Goal: Task Accomplishment & Management: Manage account settings

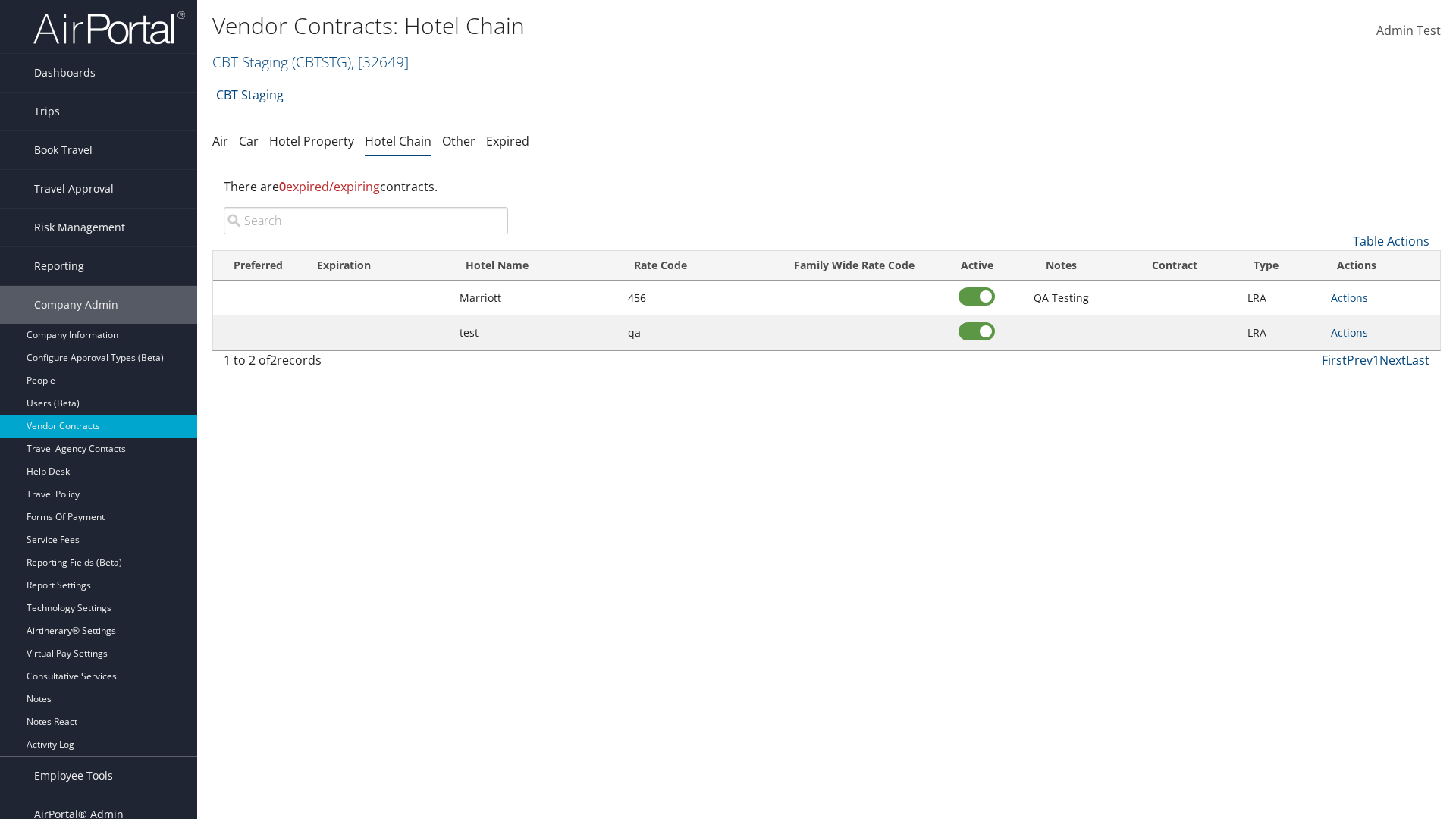
click at [366, 221] on input "search" at bounding box center [366, 220] width 285 height 28
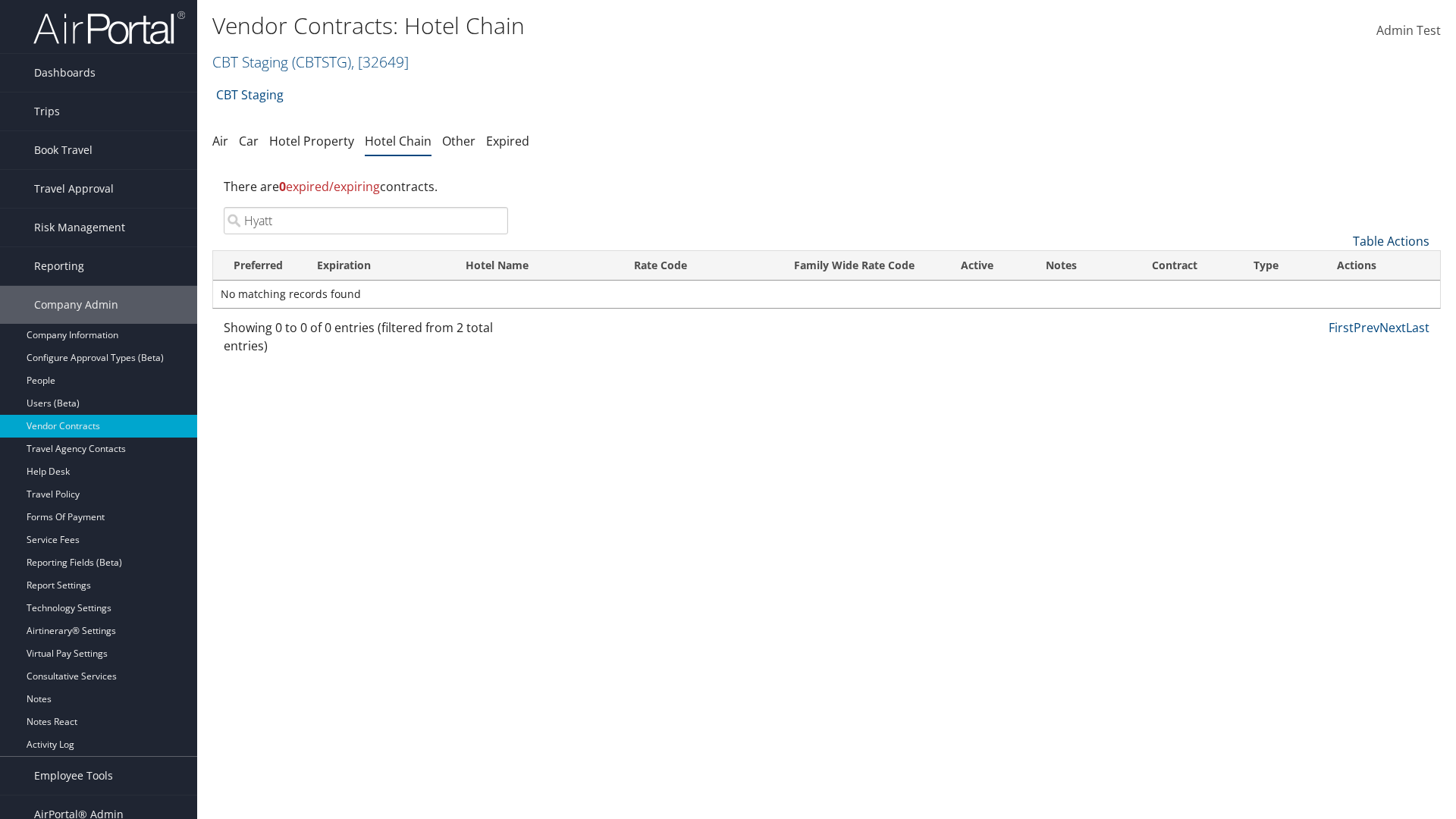
type input "Hyatt"
click at [1391, 241] on link "Table Actions" at bounding box center [1392, 241] width 77 height 17
click at [1340, 264] on link "Add New Contract" at bounding box center [1341, 264] width 199 height 26
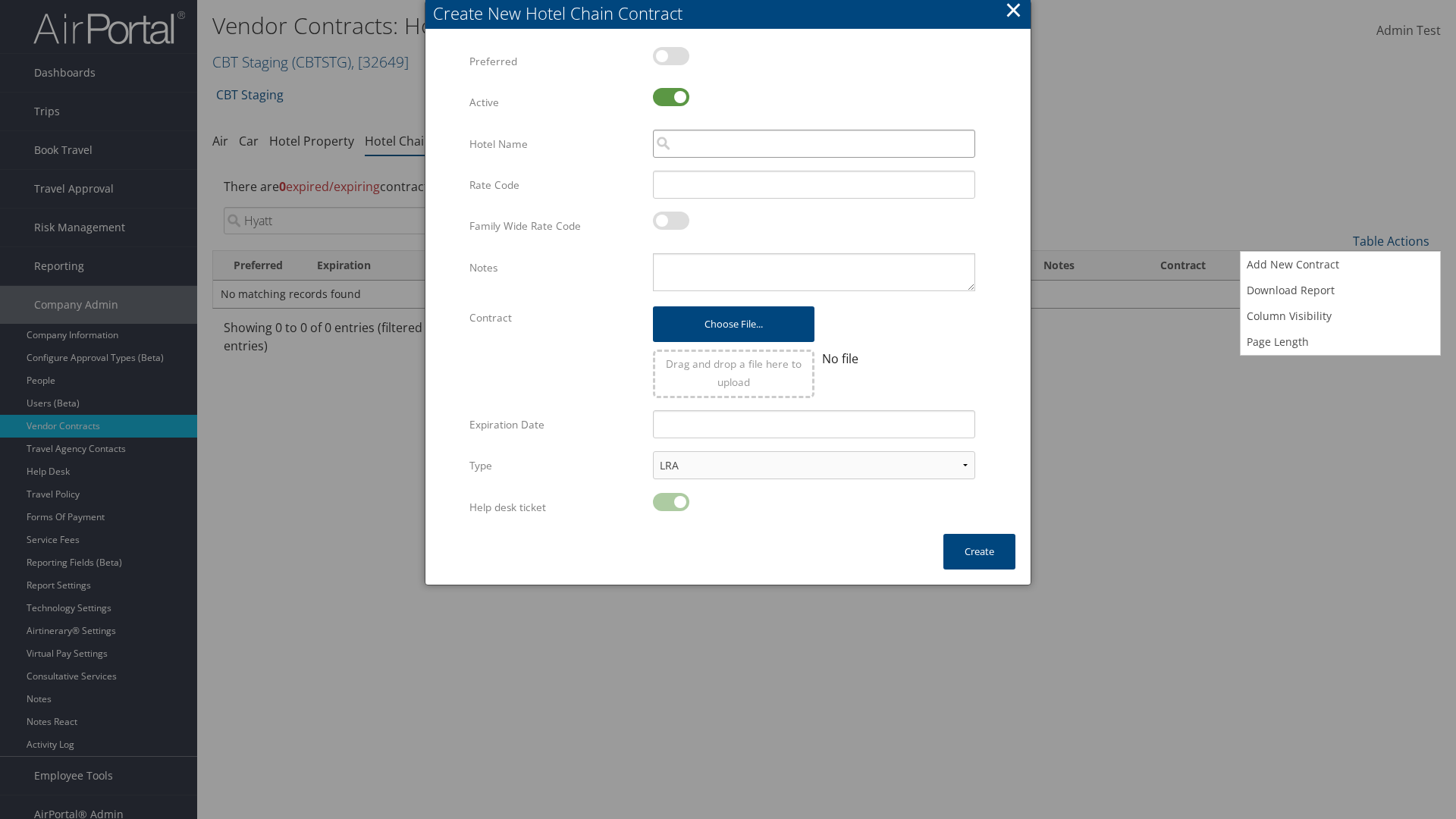
click at [813, 143] on input "search" at bounding box center [813, 144] width 322 height 28
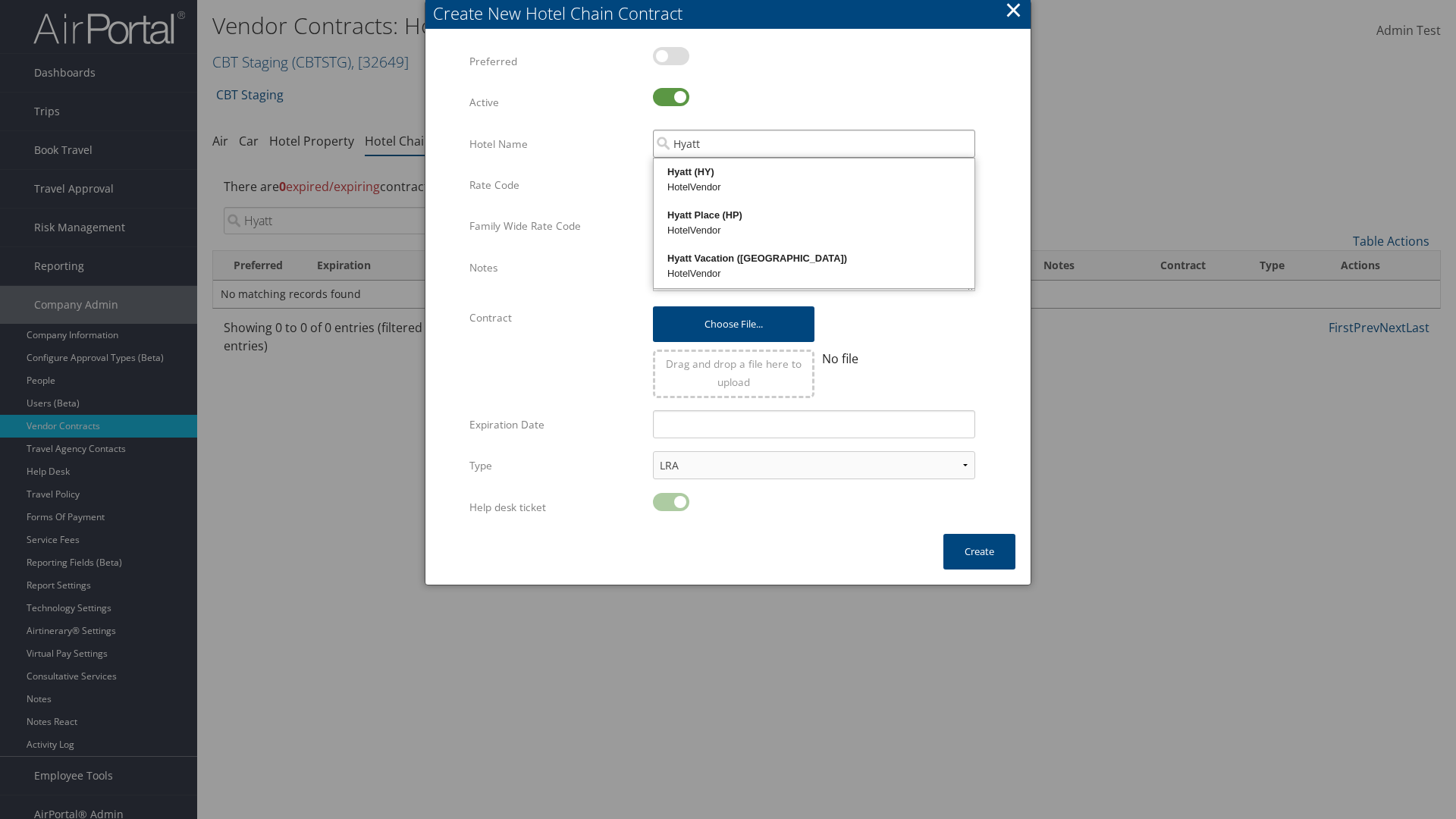
type input "Hyatt"
type input "456"
type textarea "QA Testing"
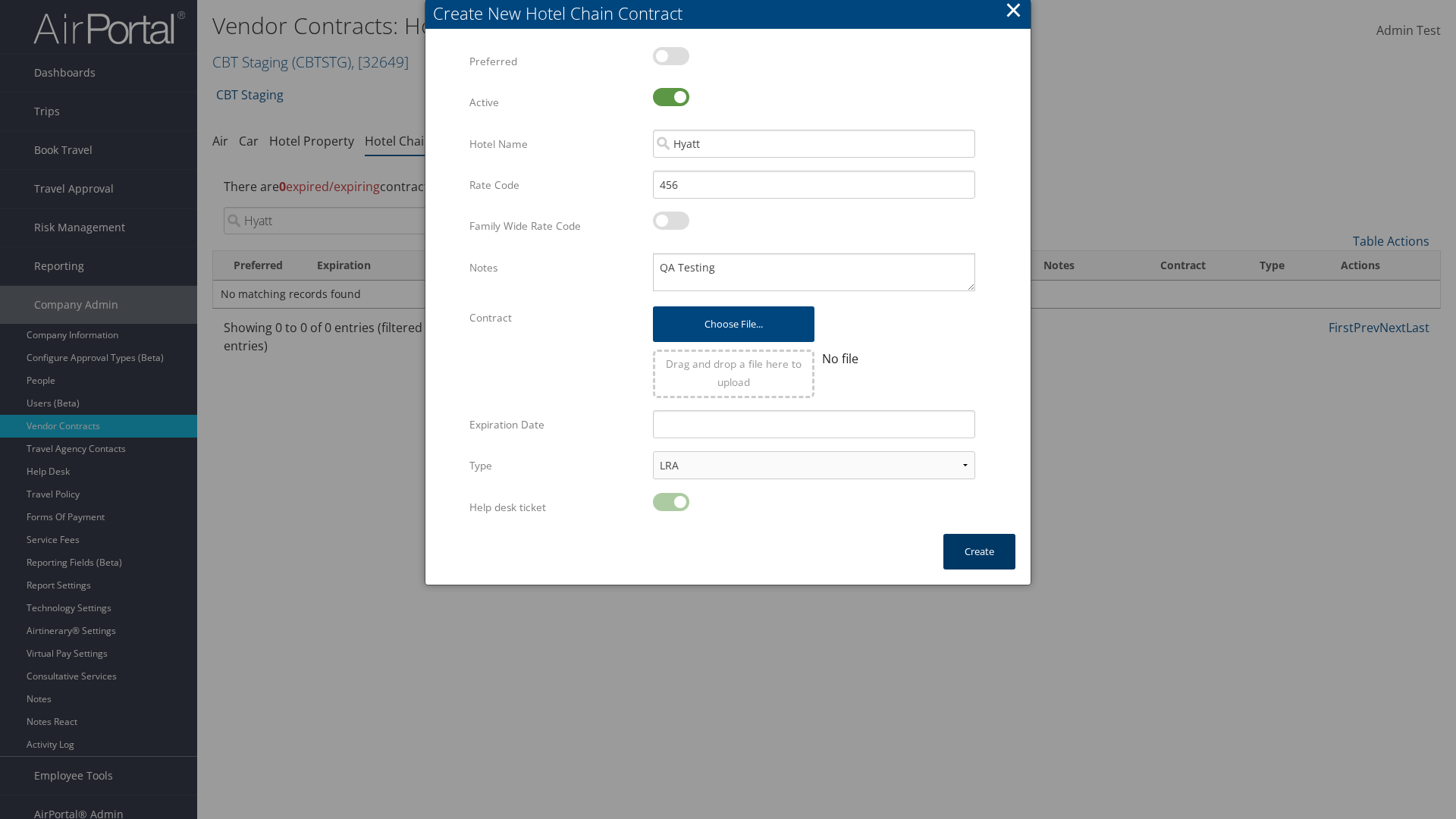
click at [979, 551] on button "Create" at bounding box center [979, 551] width 72 height 36
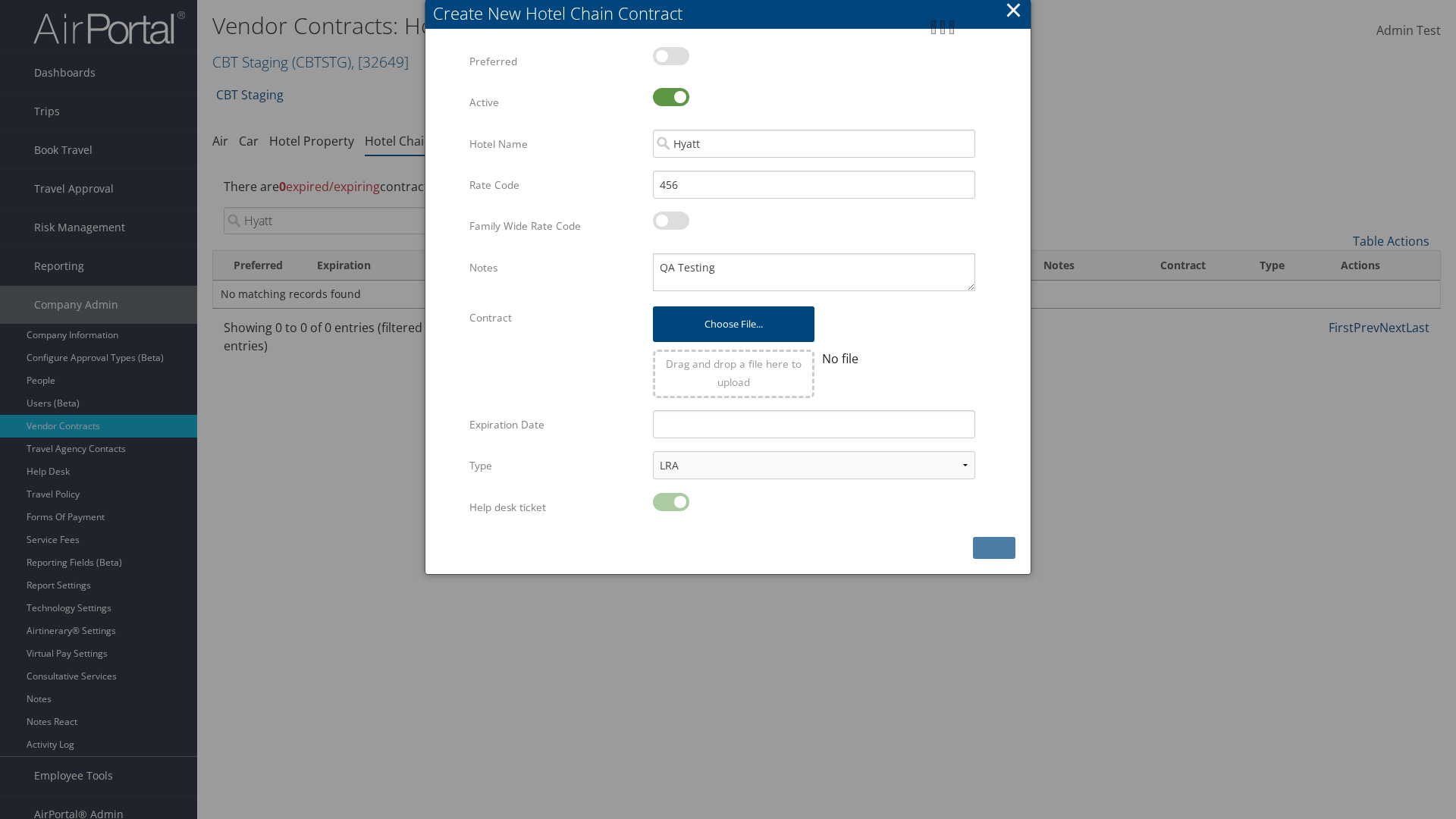
click at [366, 207] on input "Hyatt" at bounding box center [366, 220] width 285 height 28
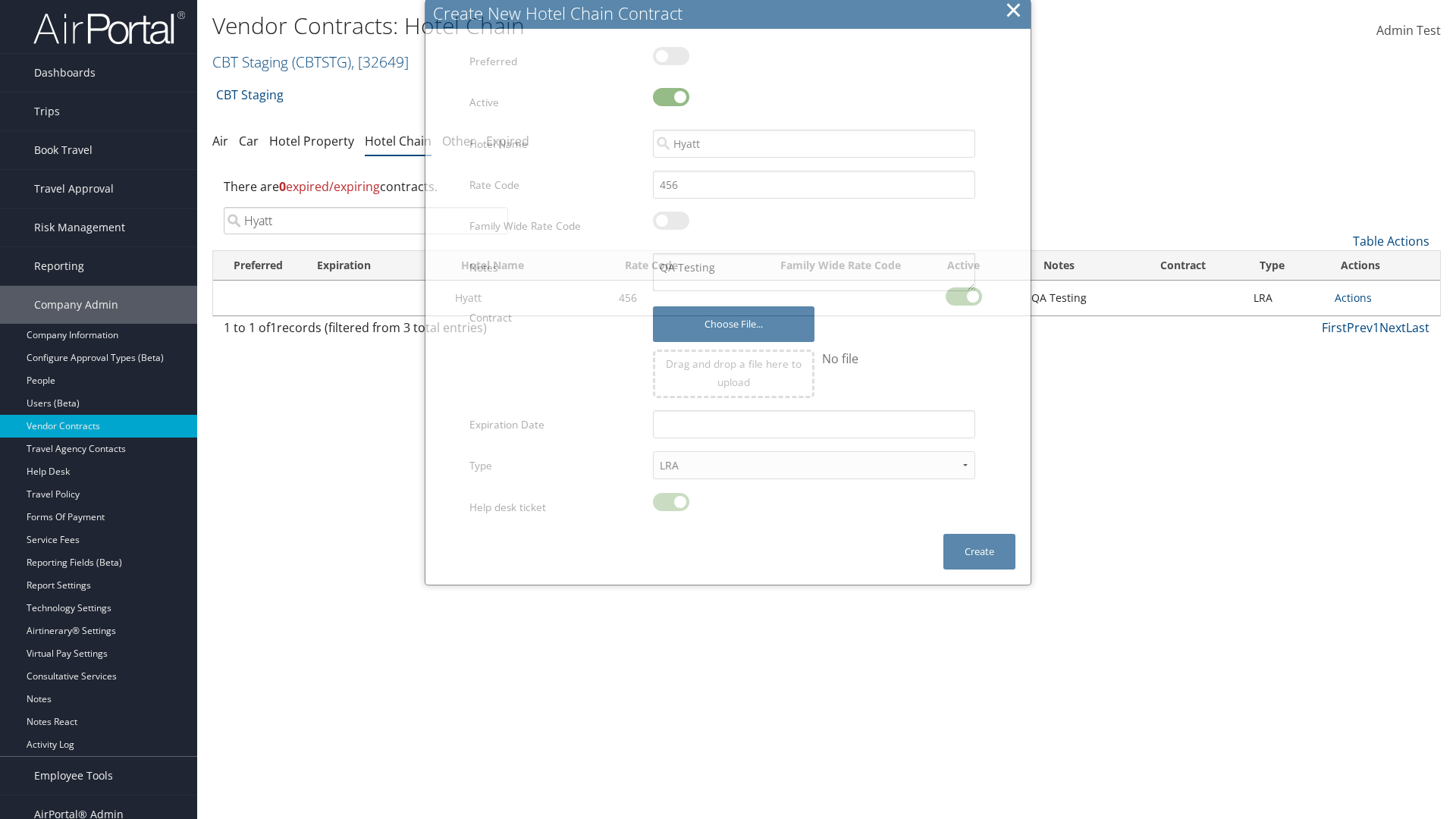
scroll to position [15, 0]
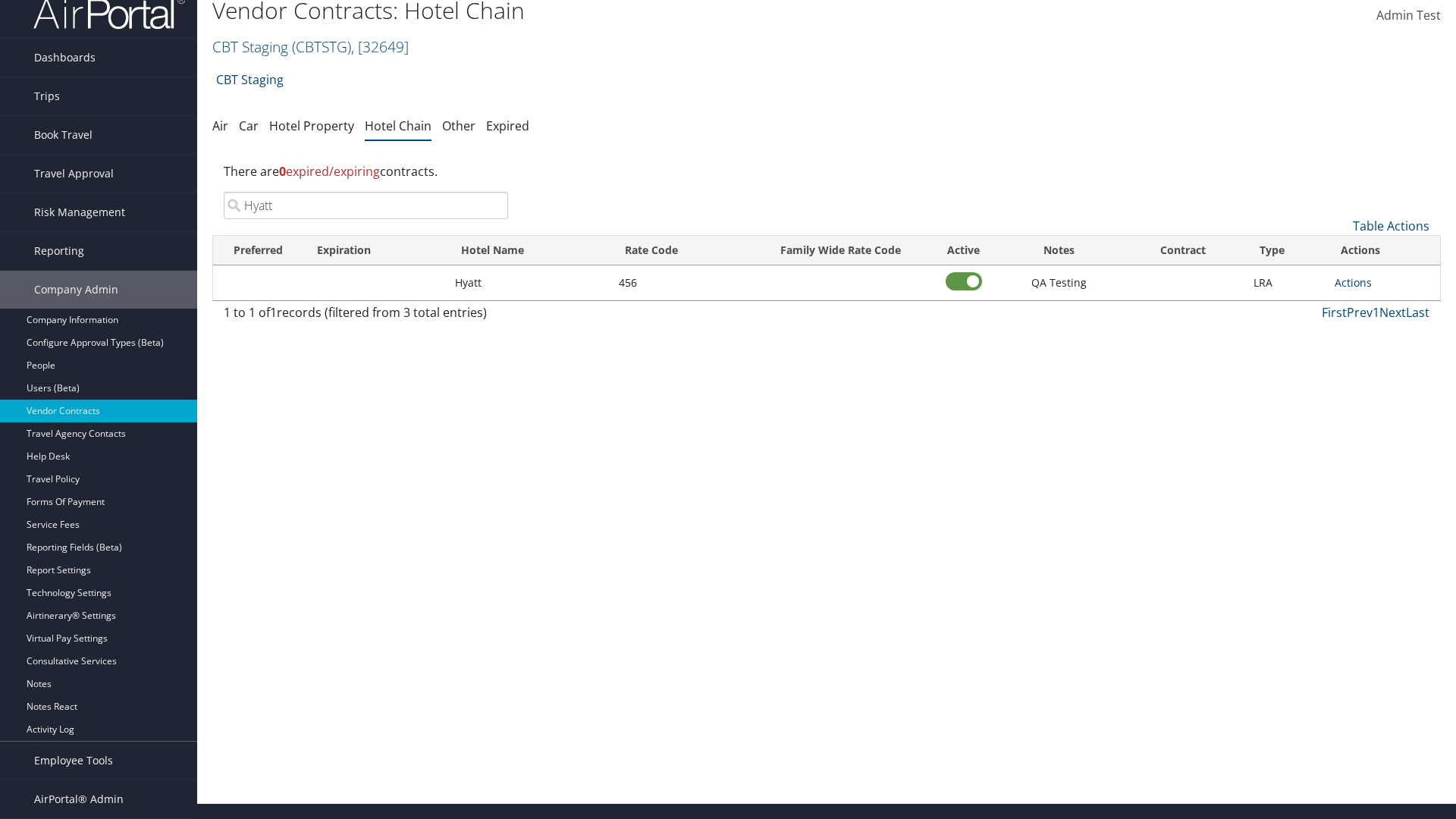
click at [1353, 282] on link "Actions" at bounding box center [1353, 282] width 37 height 14
click at [0, 0] on link "Edit" at bounding box center [0, 0] width 0 height 0
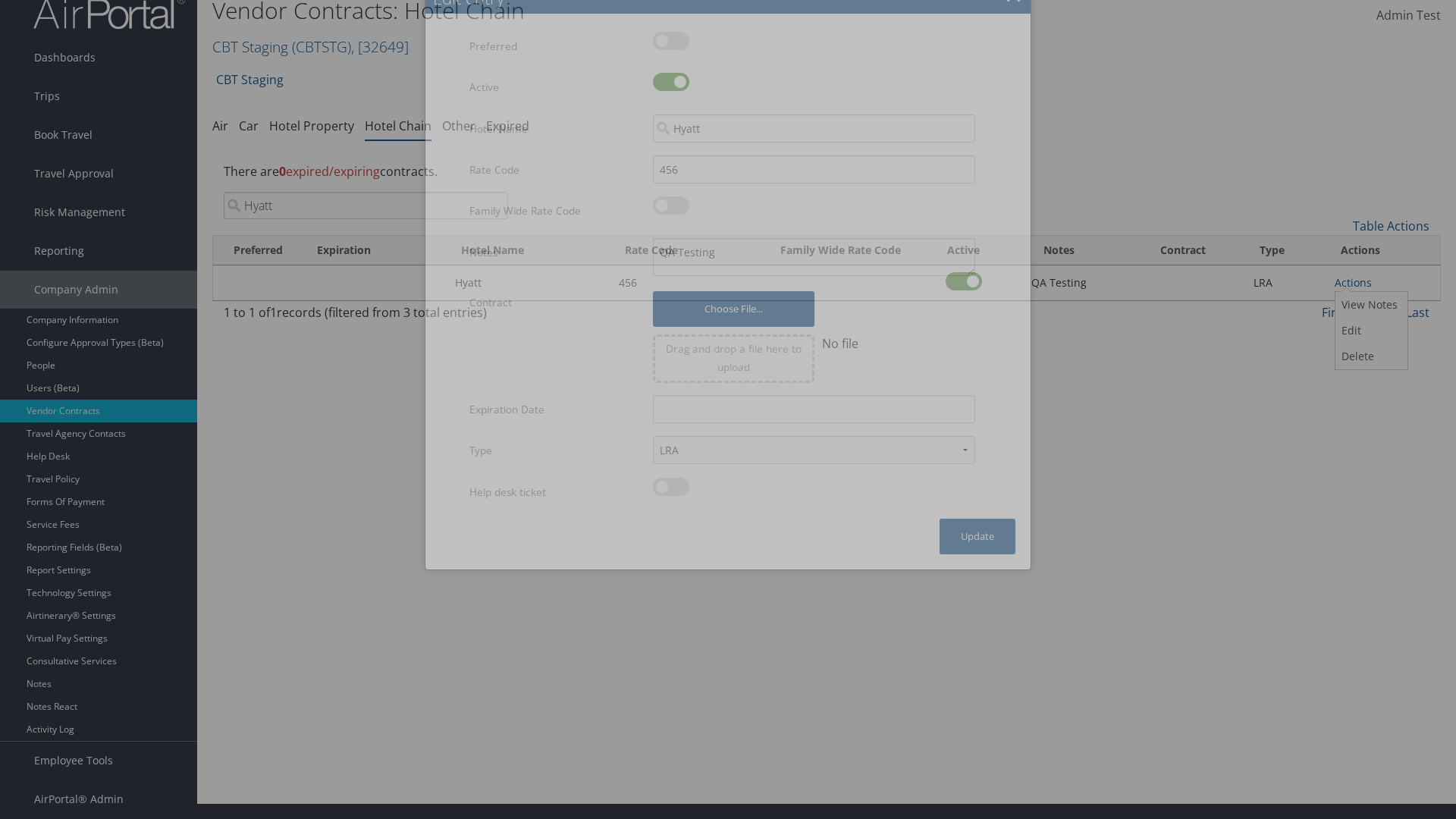
click at [671, 82] on label at bounding box center [671, 82] width 37 height 18
click at [670, 82] on input "checkbox" at bounding box center [665, 84] width 10 height 10
checkbox input "false"
click at [977, 551] on button "Update" at bounding box center [977, 536] width 76 height 36
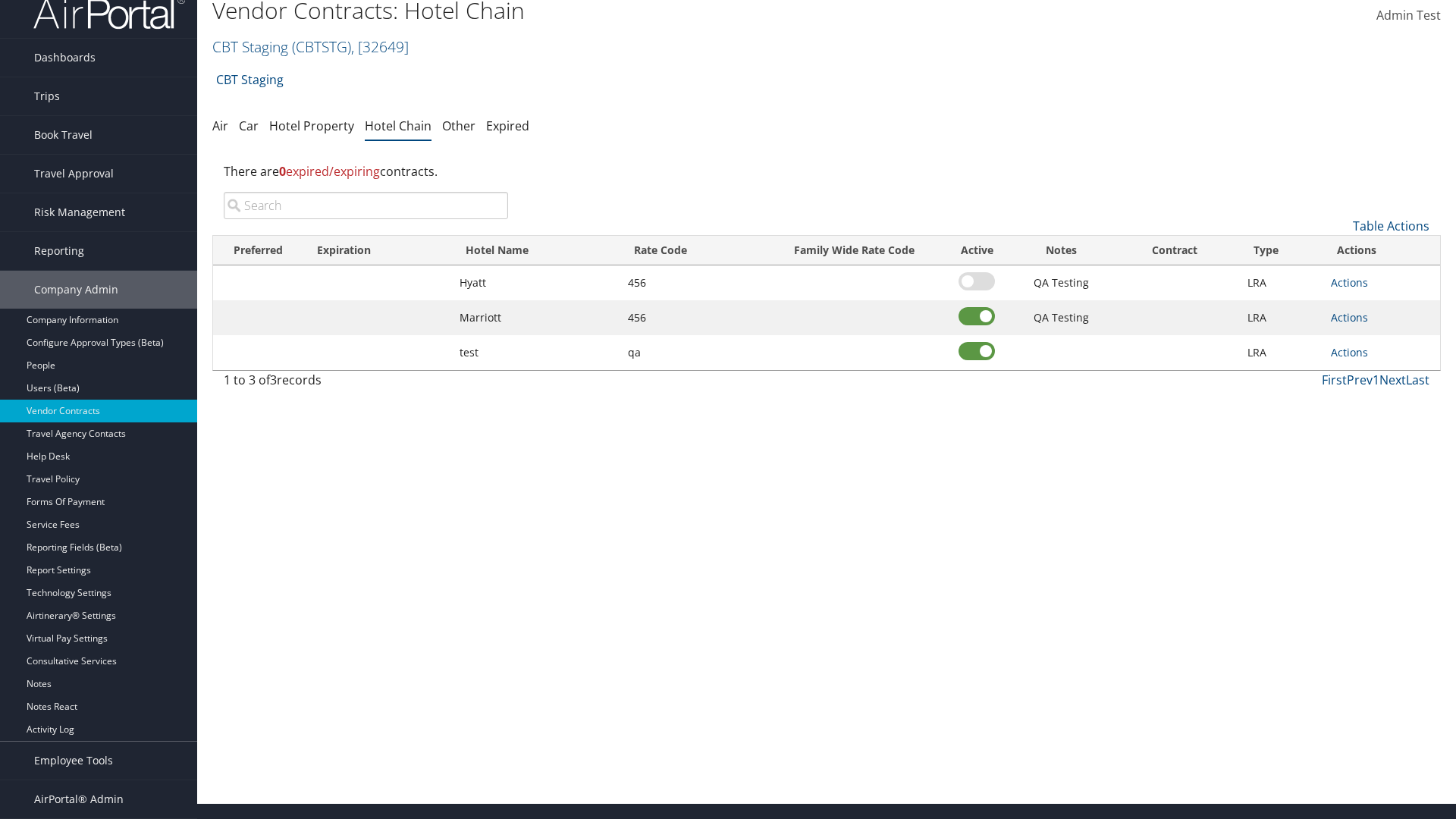
scroll to position [15, 0]
click at [366, 206] on input "search" at bounding box center [366, 205] width 285 height 28
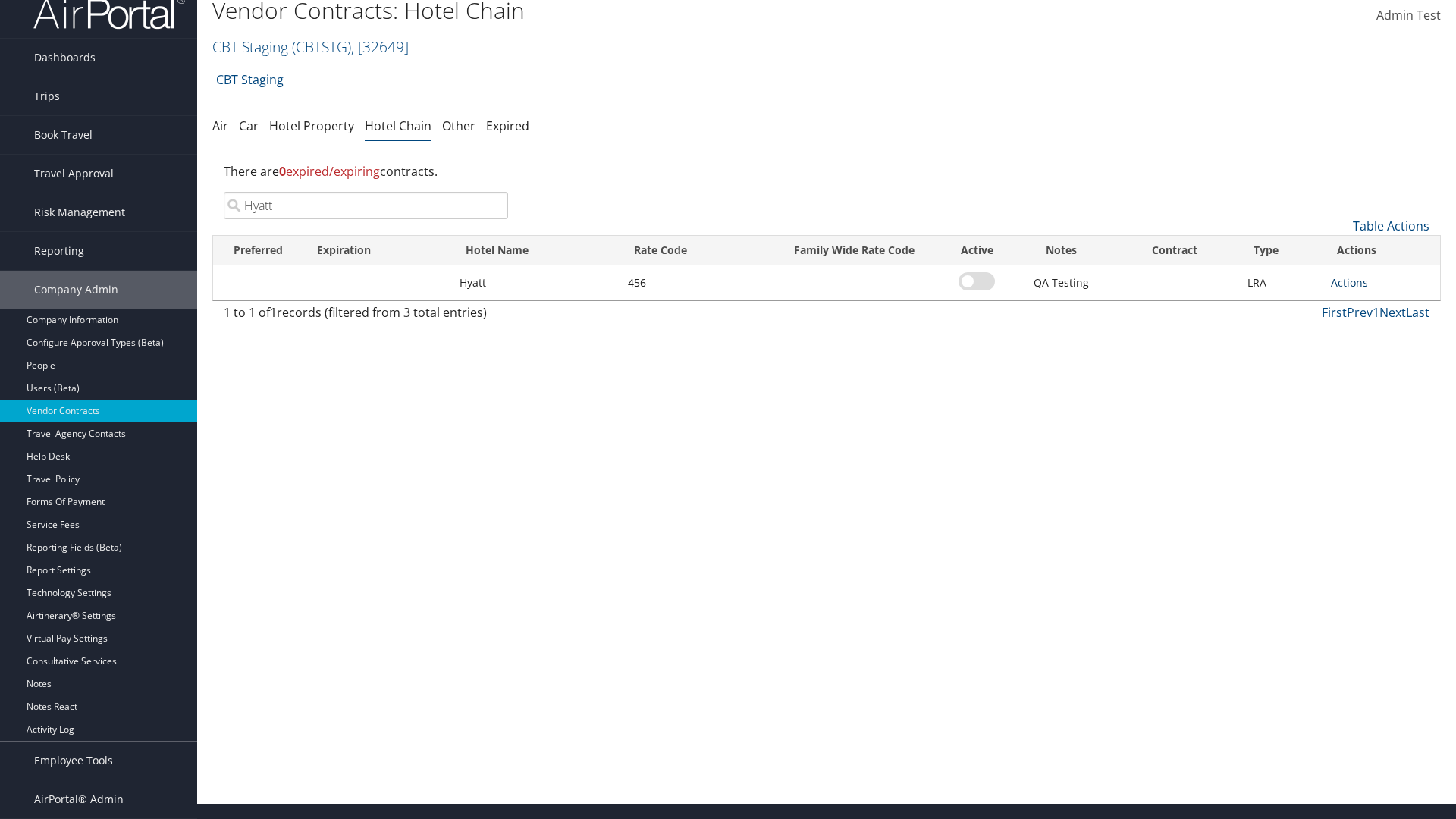
type input "Hyatt"
click at [1349, 282] on link "Actions" at bounding box center [1350, 282] width 37 height 14
click at [0, 0] on link "Edit" at bounding box center [0, 0] width 0 height 0
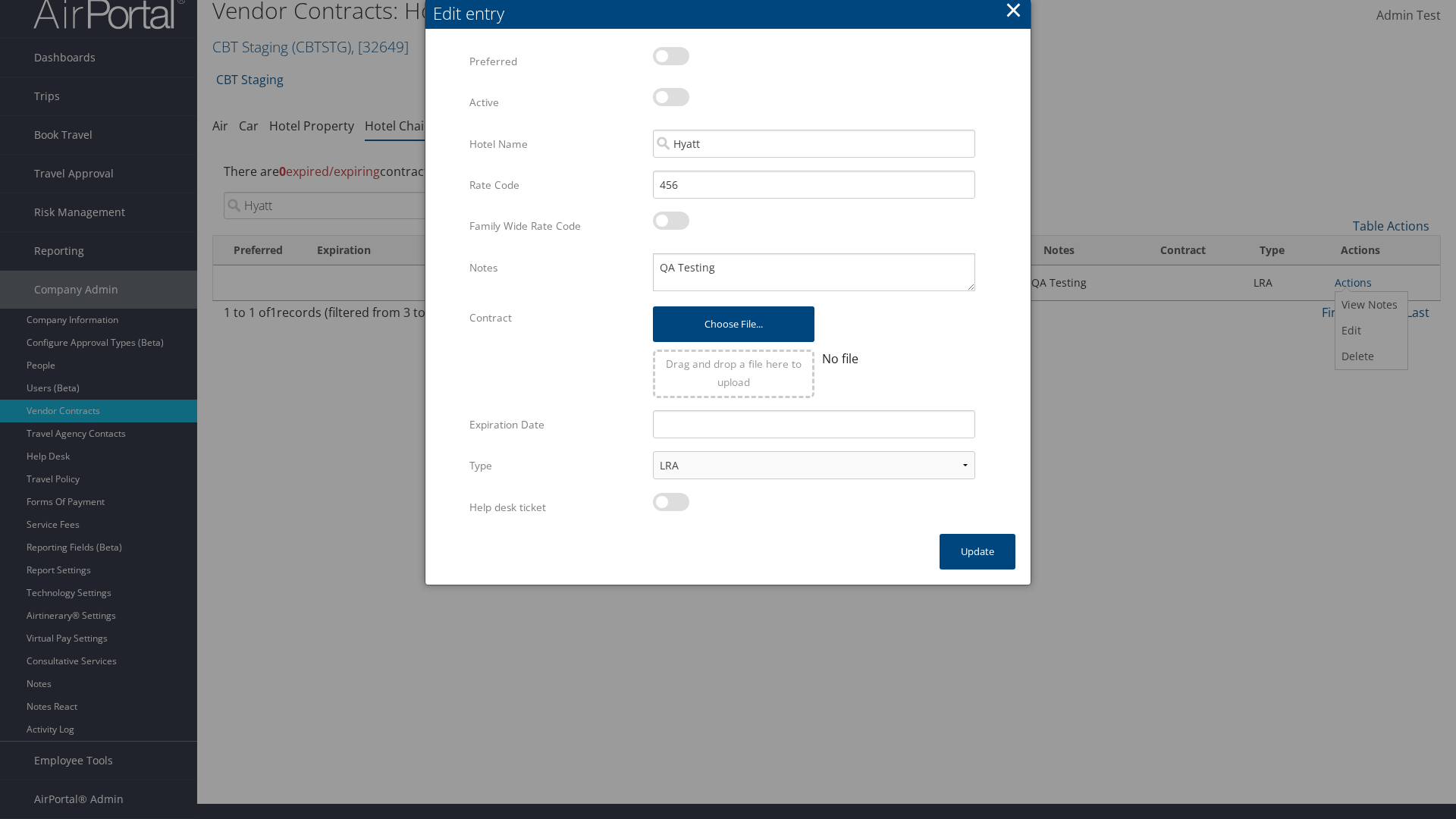
click at [671, 97] on label at bounding box center [671, 97] width 37 height 18
click at [670, 97] on input "checkbox" at bounding box center [665, 100] width 10 height 10
checkbox input "true"
click at [977, 551] on button "Update" at bounding box center [977, 551] width 76 height 36
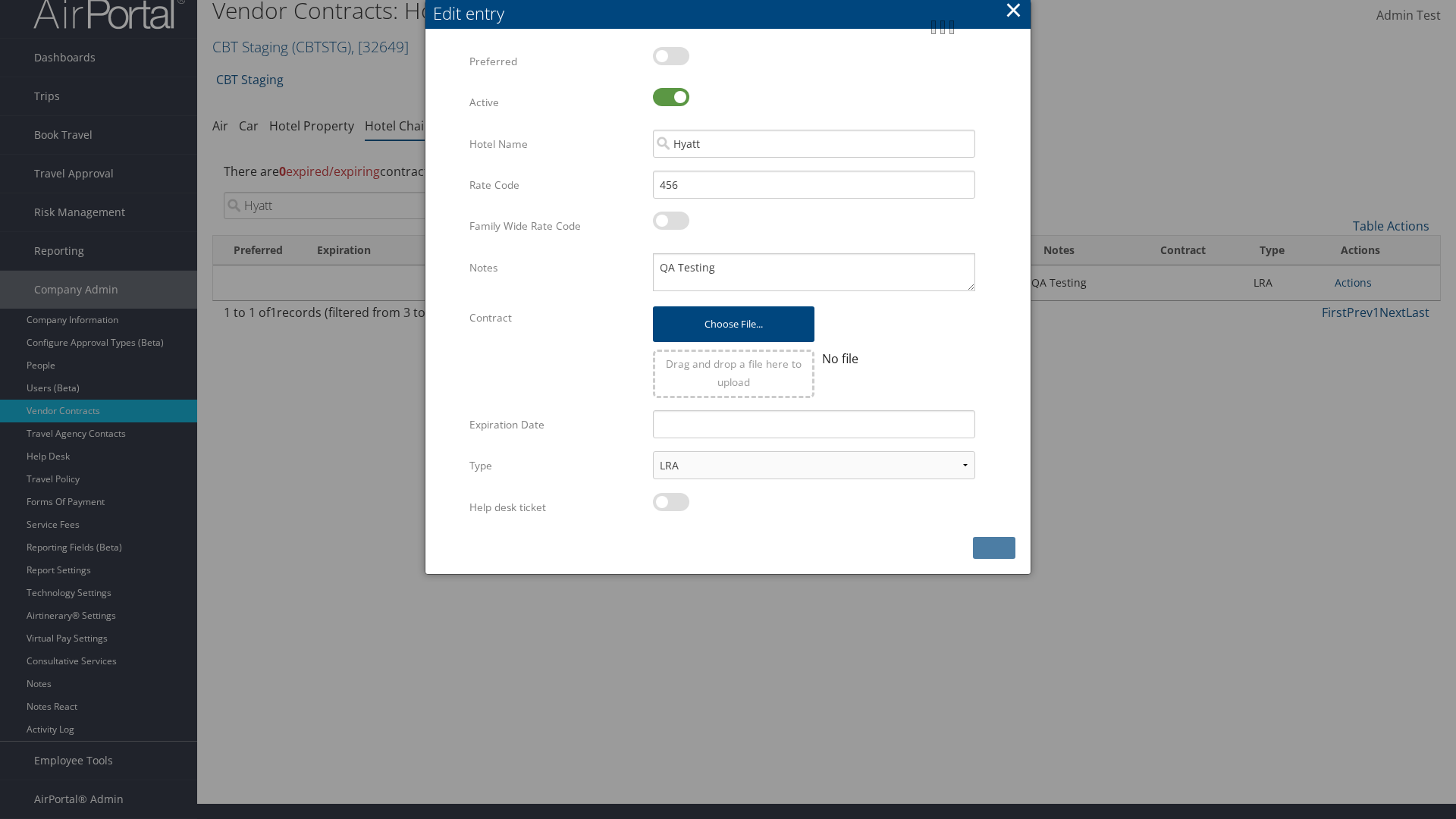
scroll to position [0, 0]
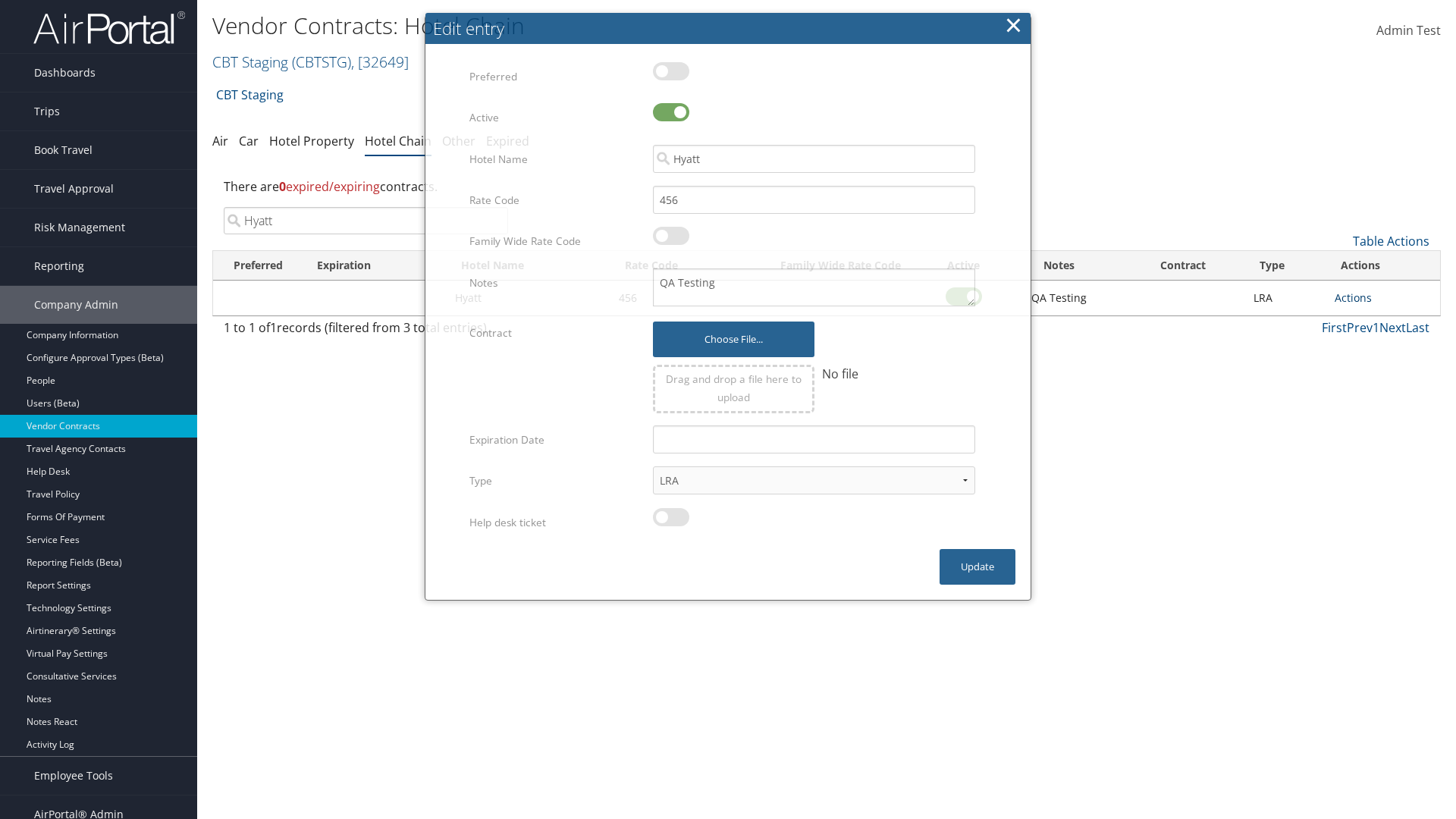
click at [1353, 297] on link "Actions" at bounding box center [1353, 297] width 37 height 14
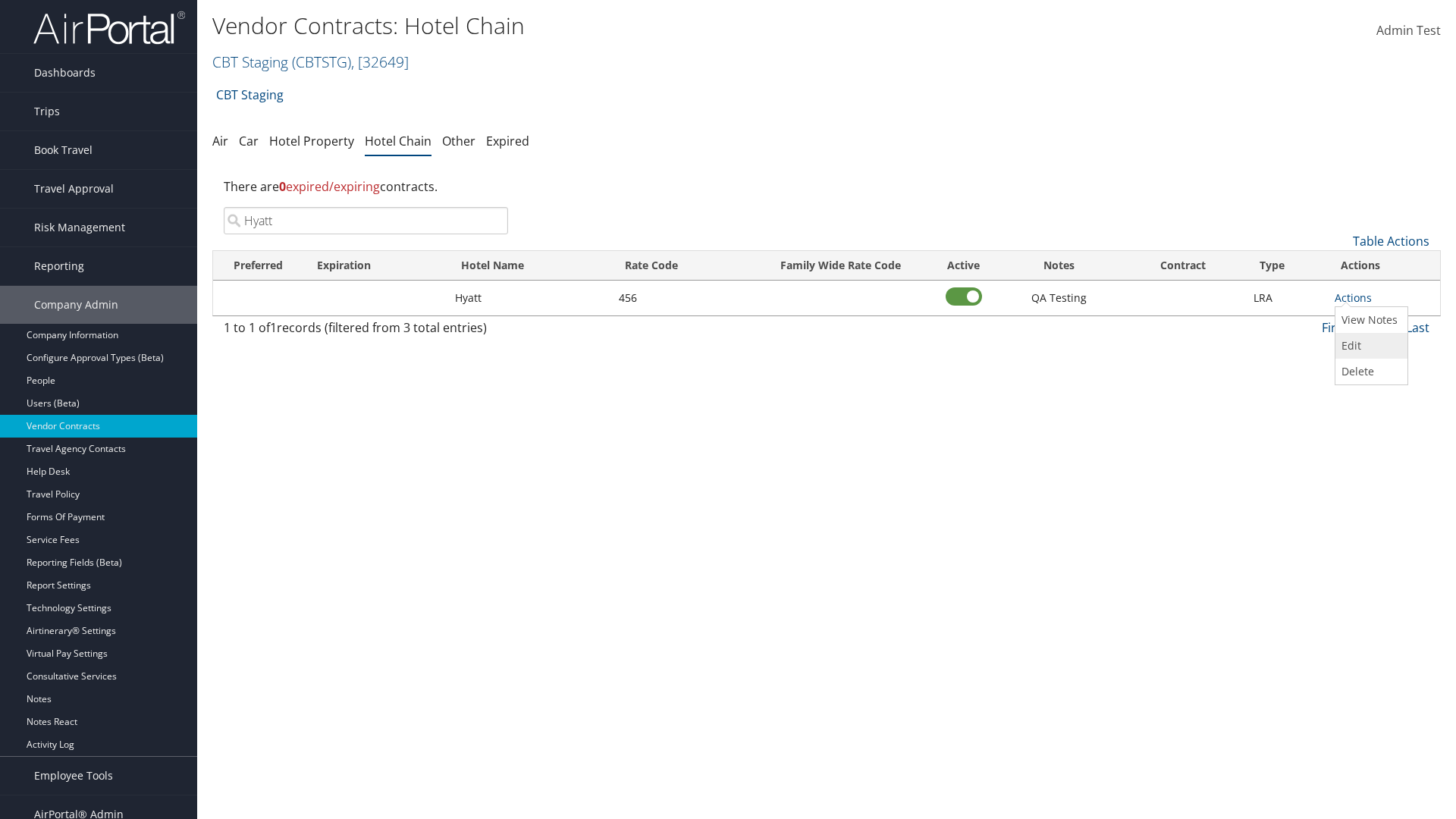
click at [1370, 346] on link "Edit" at bounding box center [1370, 346] width 69 height 26
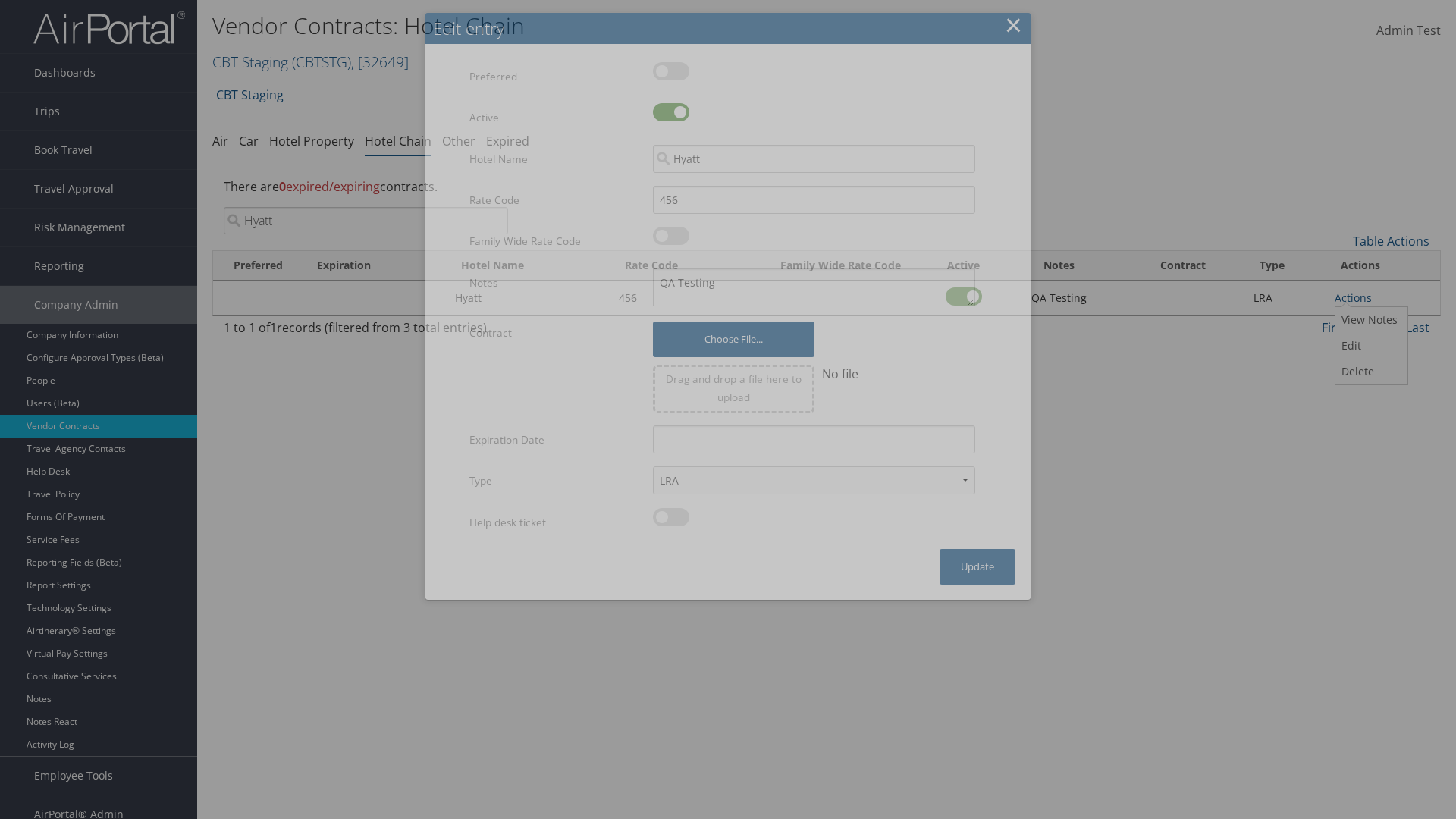
click at [1013, 13] on button "×" at bounding box center [1013, 25] width 18 height 30
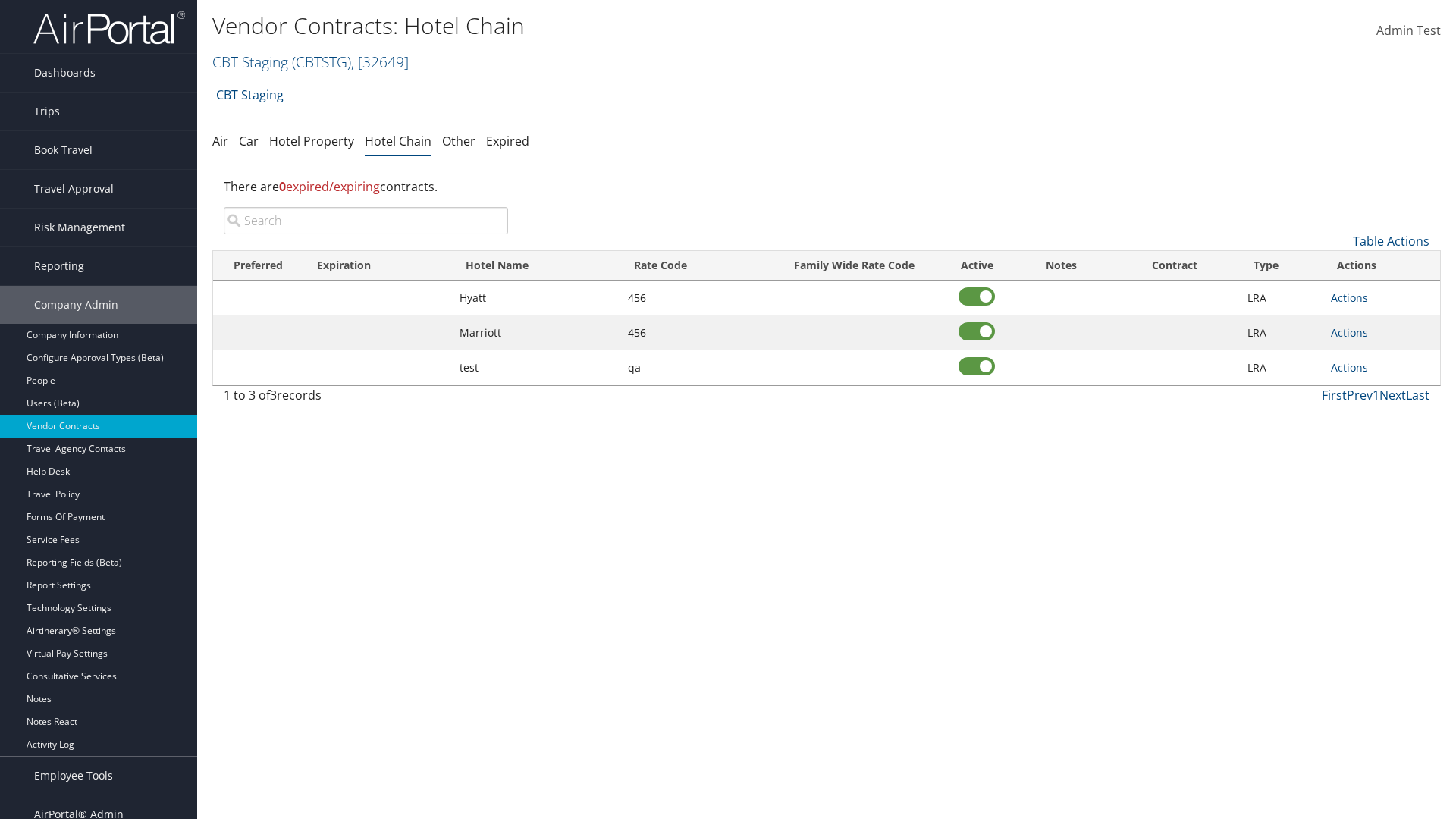
click at [366, 221] on input "search" at bounding box center [366, 220] width 285 height 28
type input "Hyatt"
click at [1349, 297] on link "Actions" at bounding box center [1350, 297] width 37 height 14
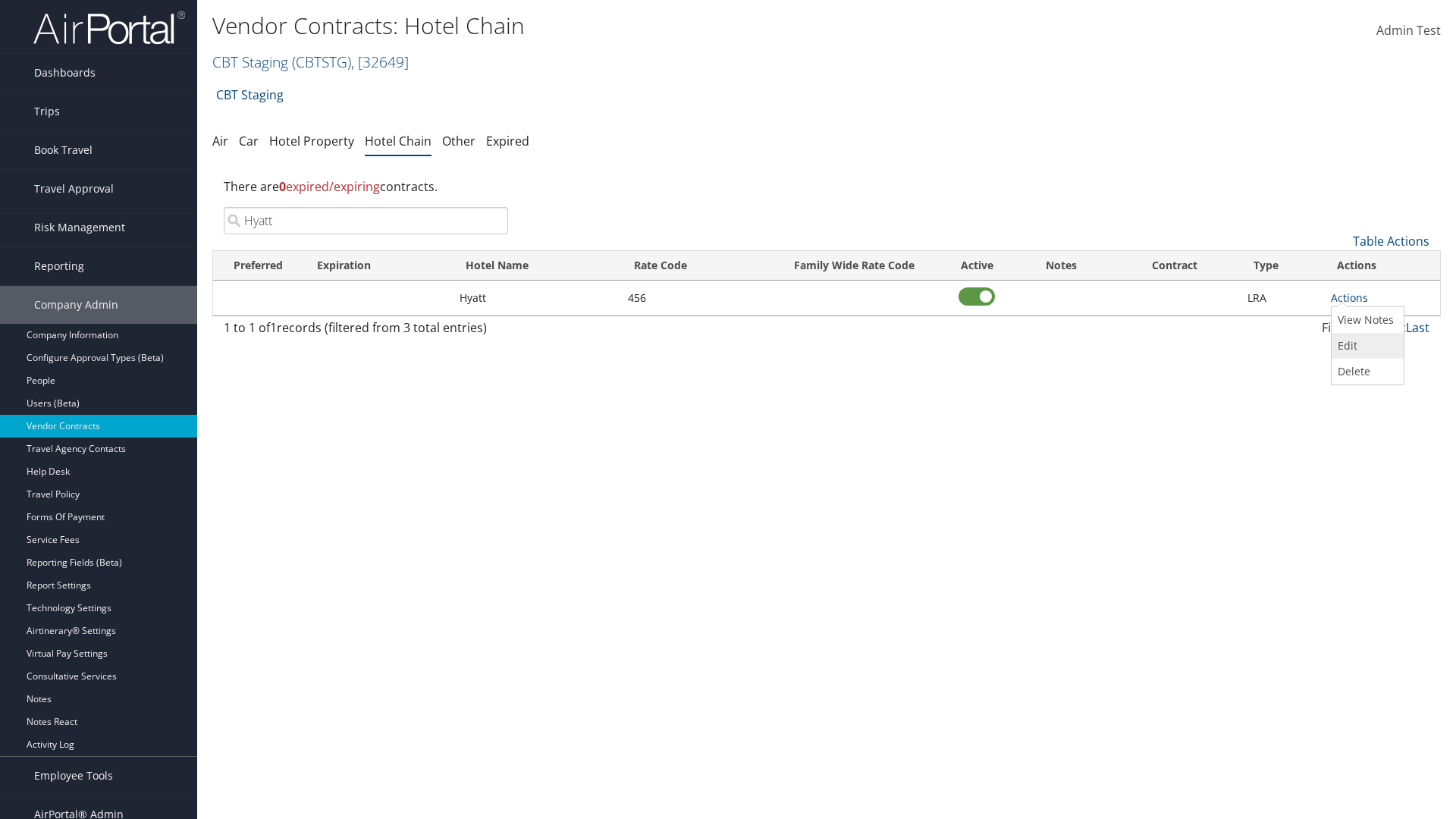
click at [1366, 346] on link "Edit" at bounding box center [1366, 346] width 69 height 26
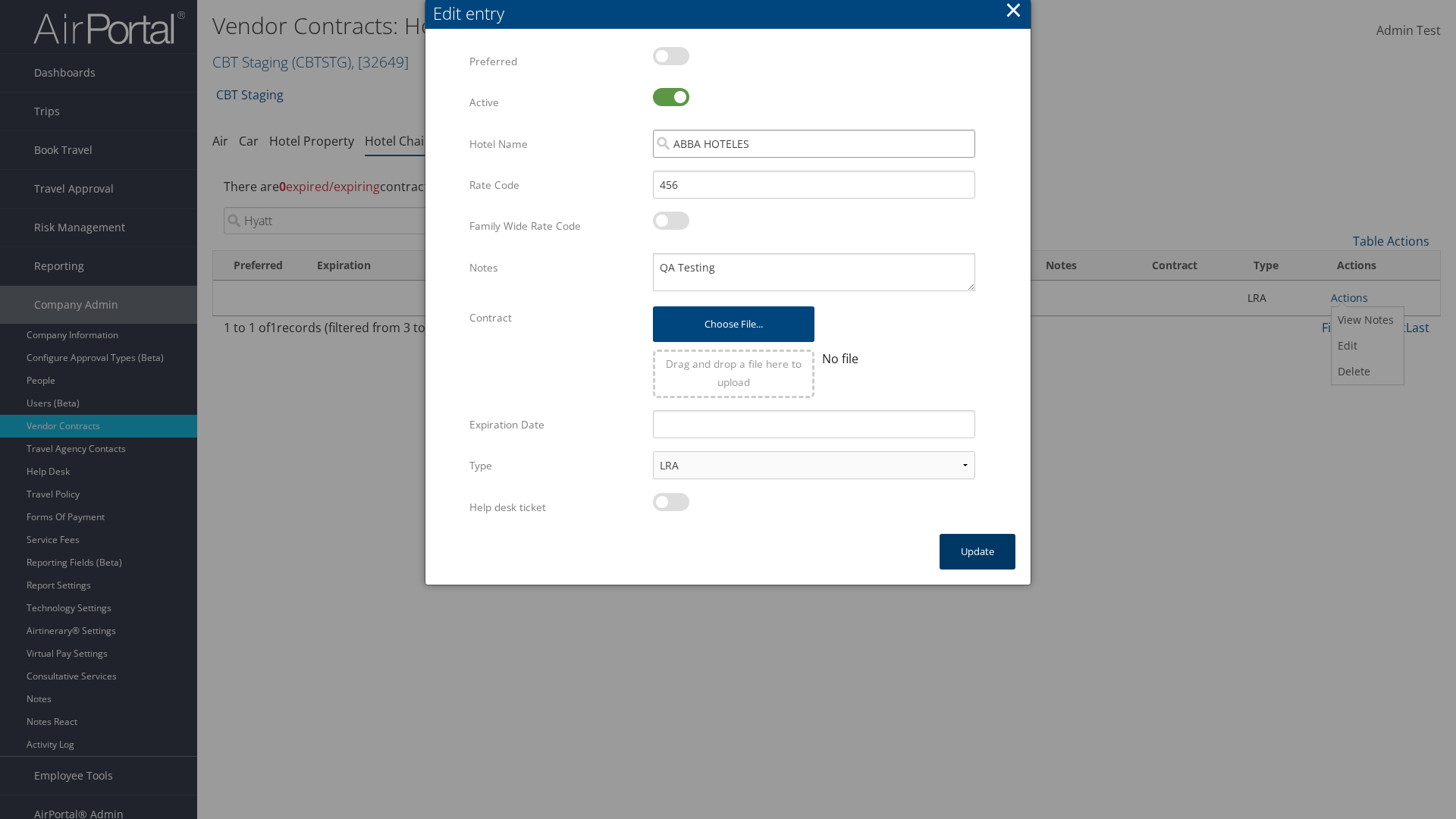
type input "ABBA HOTELES"
click at [977, 551] on button "Update" at bounding box center [977, 551] width 76 height 36
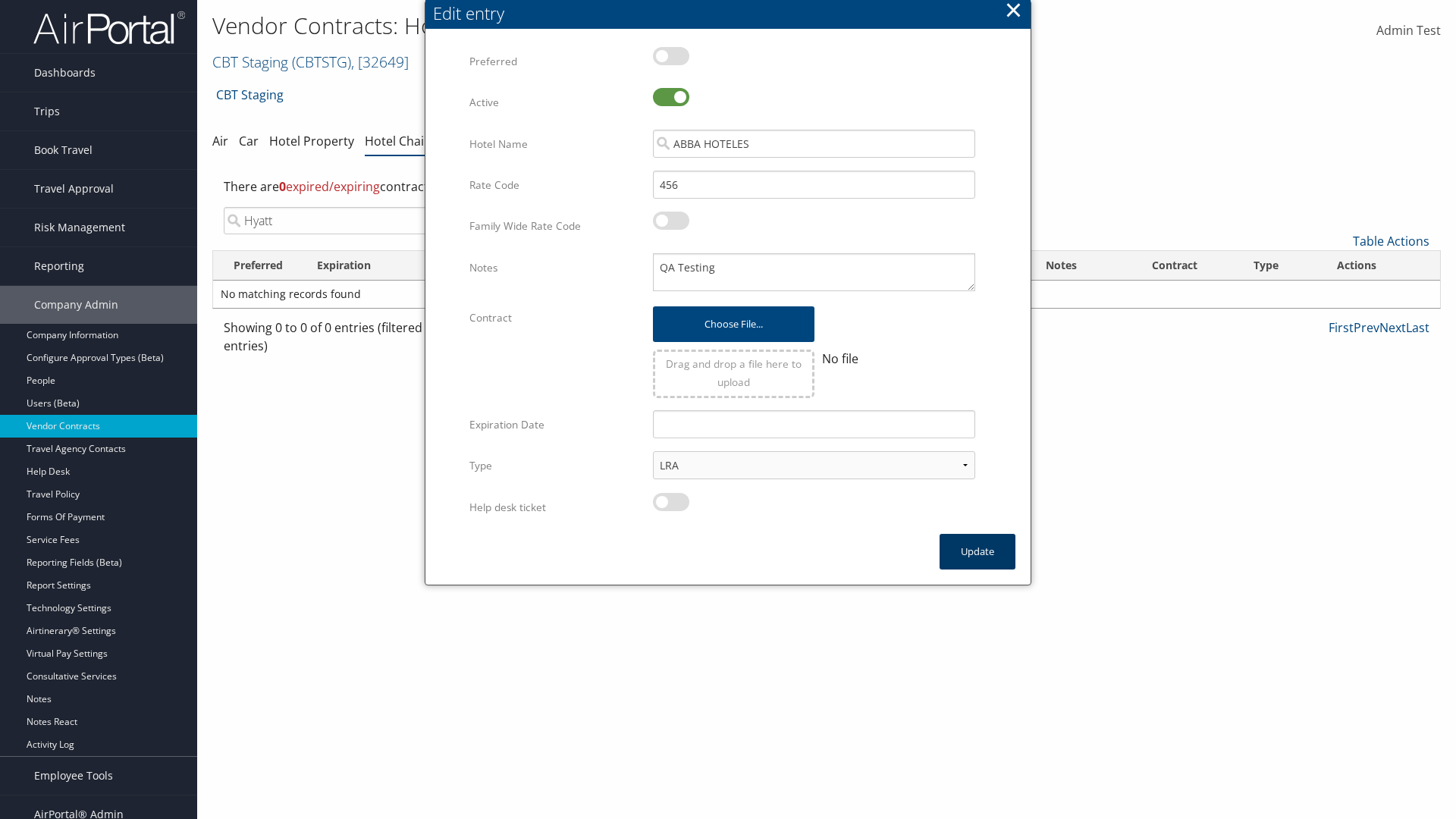
scroll to position [15, 0]
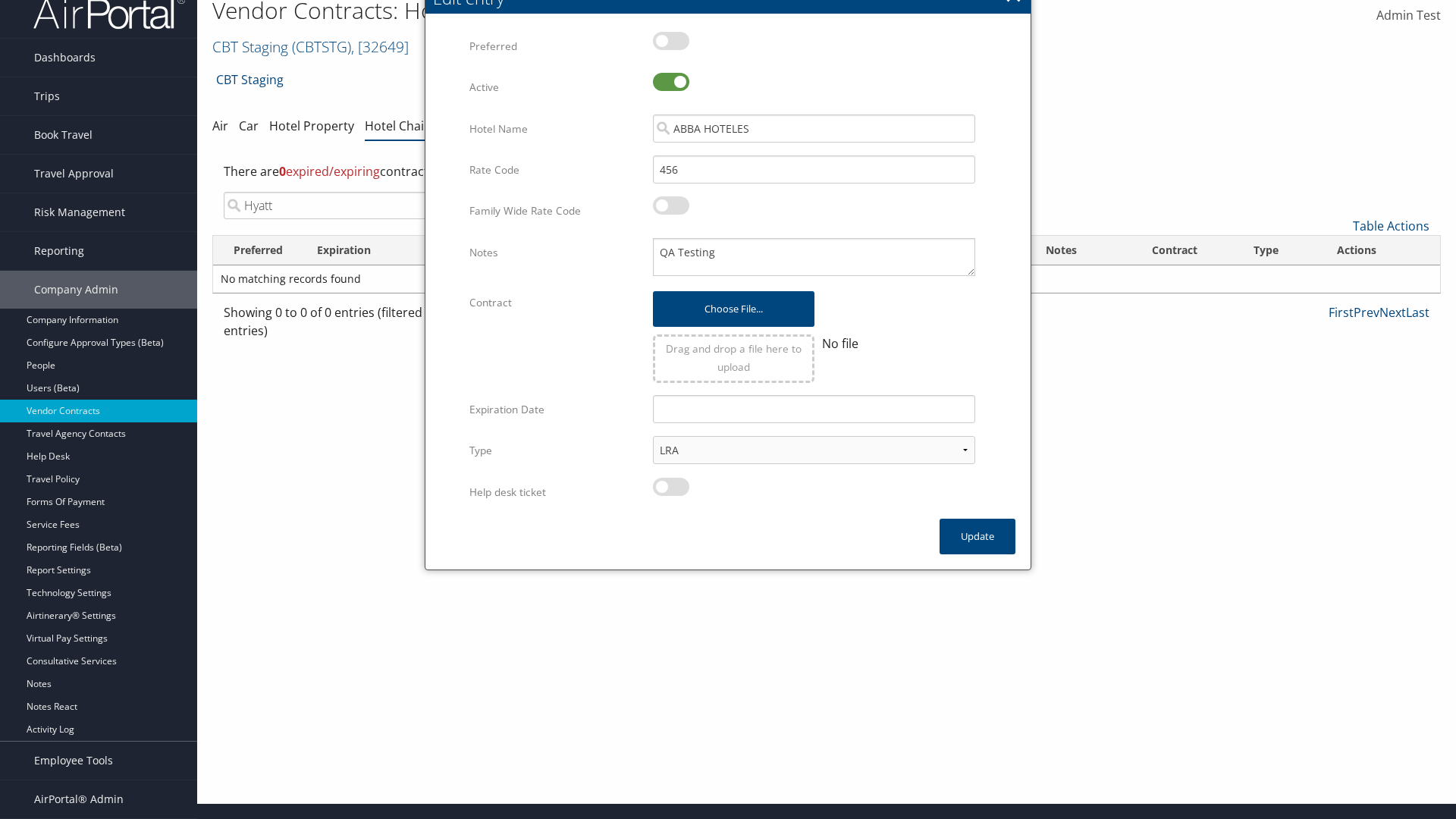
click at [366, 206] on input "Hyatt" at bounding box center [366, 205] width 285 height 28
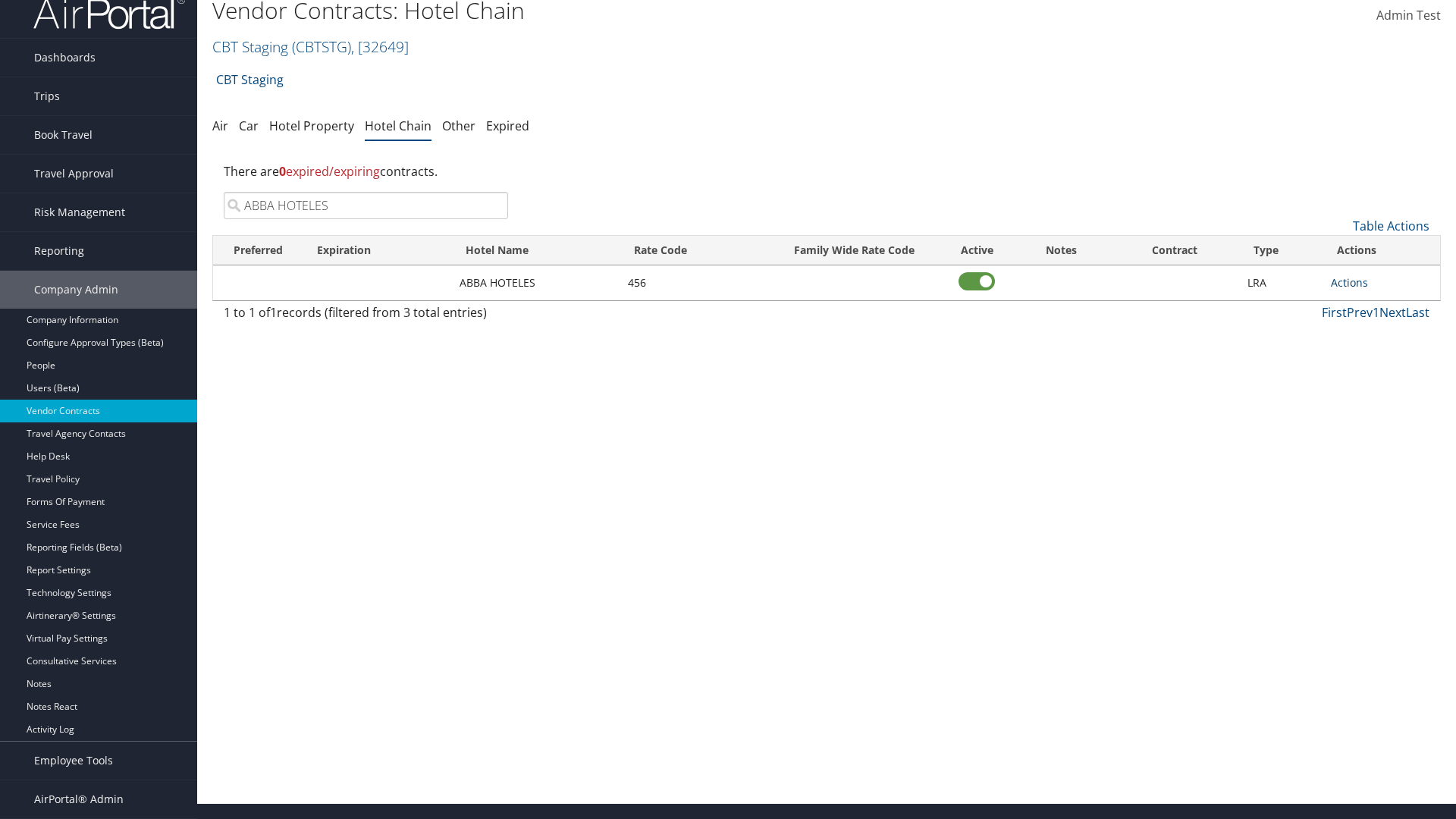
type input "ABBA HOTELES"
click at [1349, 282] on link "Actions" at bounding box center [1350, 282] width 37 height 14
click at [0, 0] on link "Delete" at bounding box center [0, 0] width 0 height 0
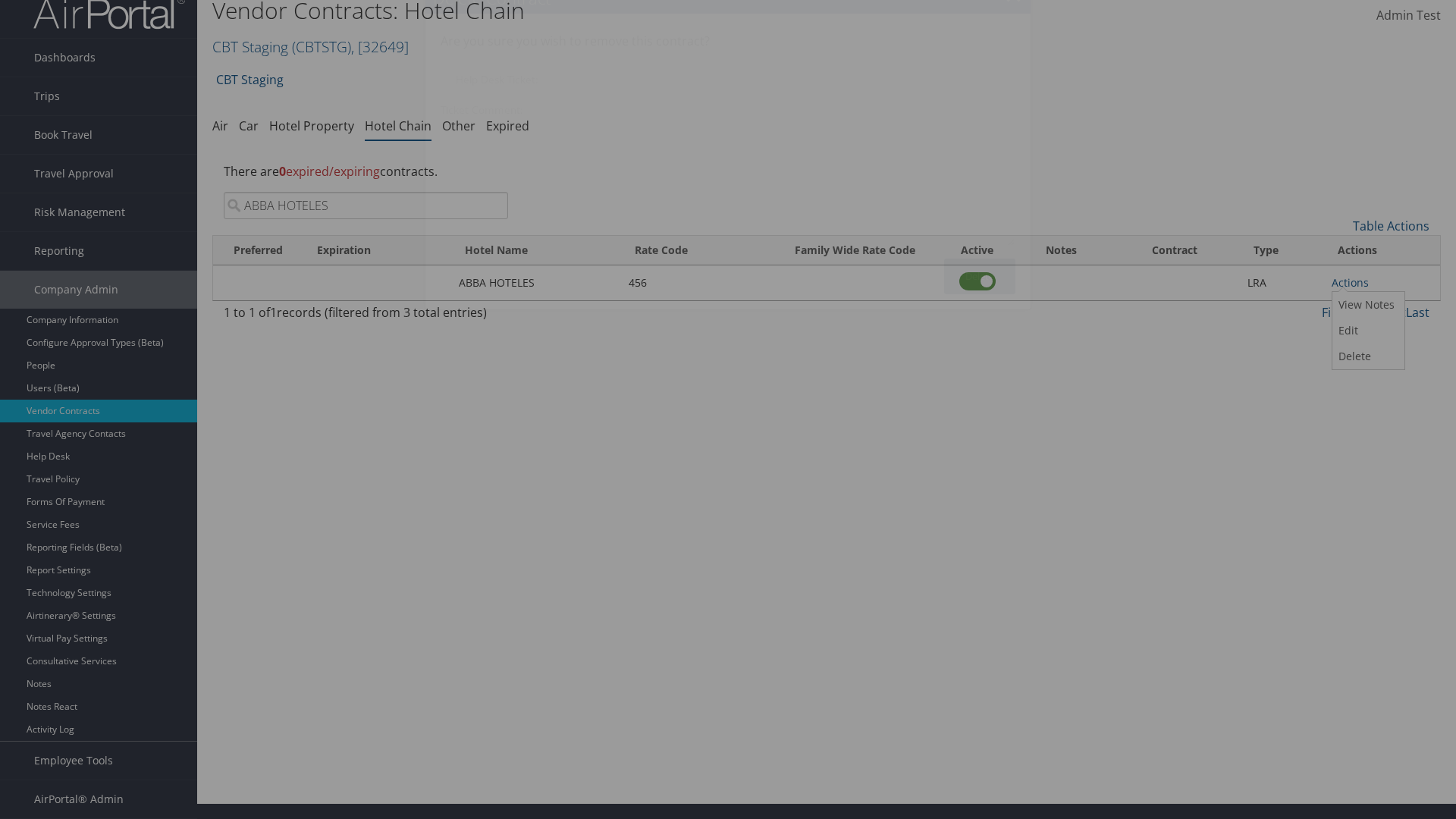
click at [980, 276] on button "Delete" at bounding box center [979, 276] width 71 height 36
